Goal: Find specific page/section: Find specific page/section

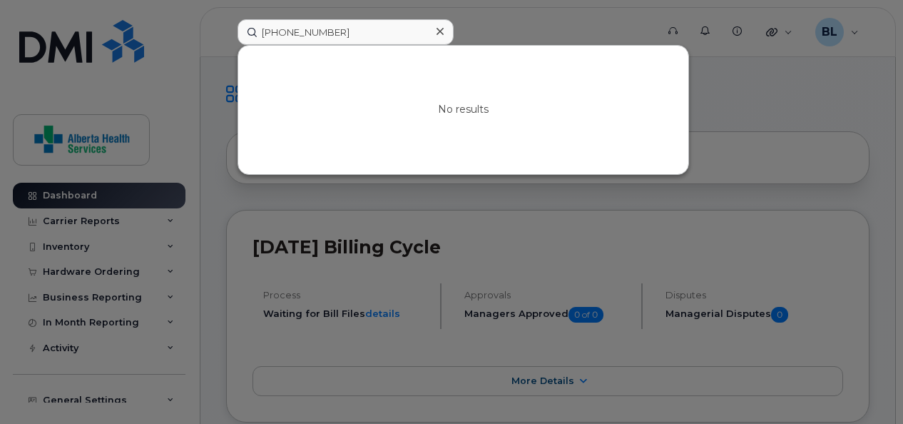
drag, startPoint x: 347, startPoint y: 34, endPoint x: 154, endPoint y: 39, distance: 193.4
click at [226, 39] on div "780-293-5770 No results" at bounding box center [442, 32] width 432 height 26
type input "403-396-7368"
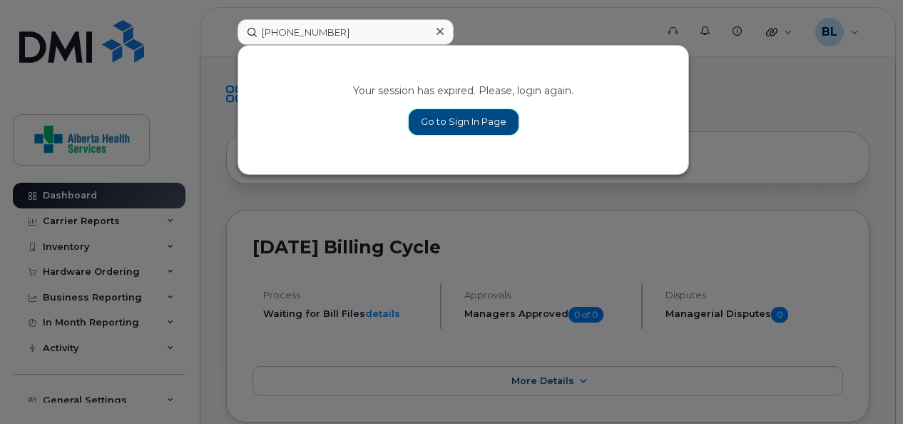
click at [481, 111] on link "Go to Sign In Page" at bounding box center [464, 122] width 110 height 26
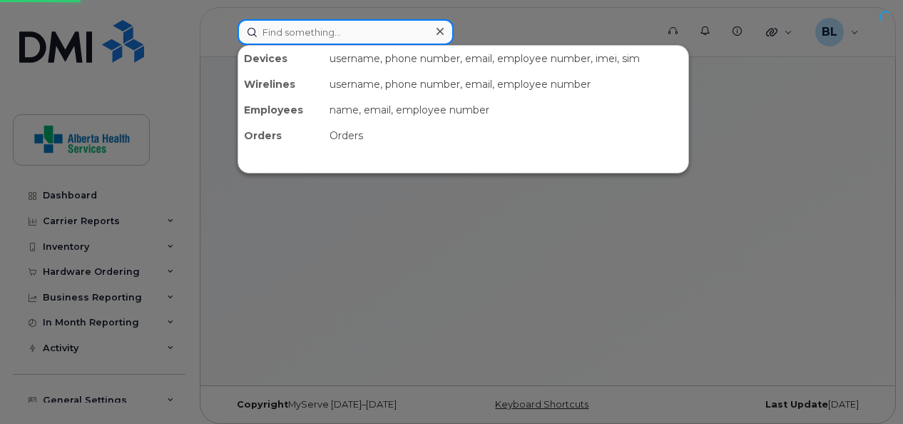
click at [354, 33] on input at bounding box center [346, 32] width 216 height 26
paste input "[PHONE_NUMBER]"
type input "[PHONE_NUMBER]"
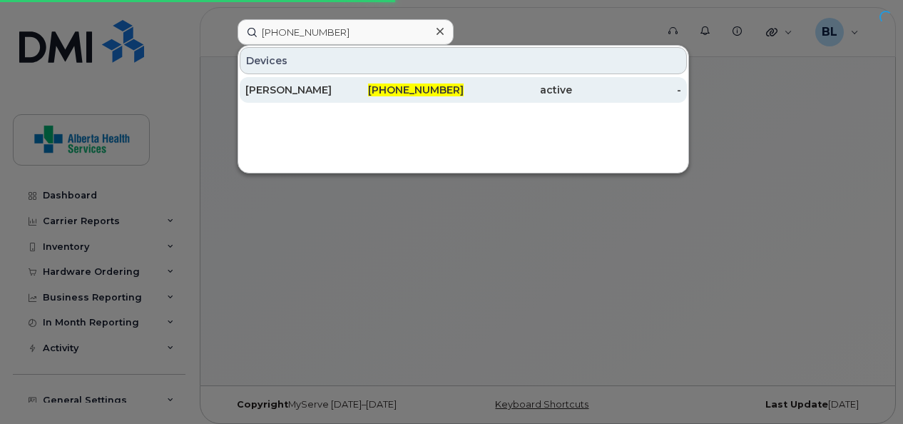
click at [285, 98] on div "[PERSON_NAME]" at bounding box center [299, 90] width 109 height 26
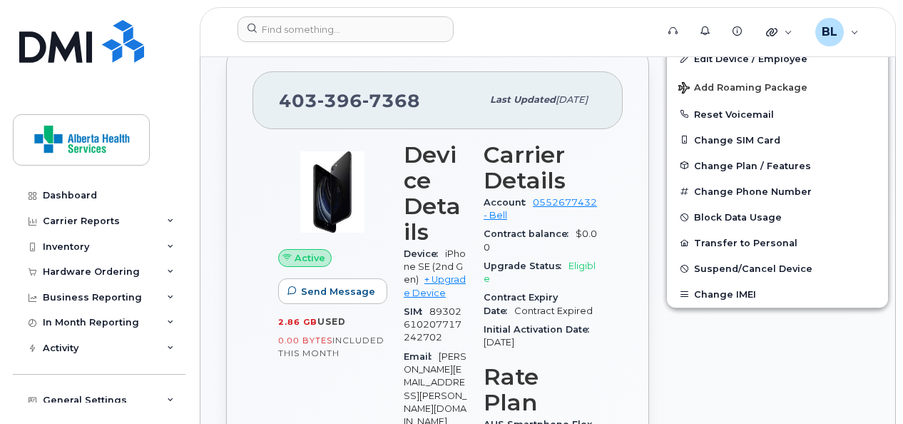
scroll to position [300, 0]
